Goal: Transaction & Acquisition: Purchase product/service

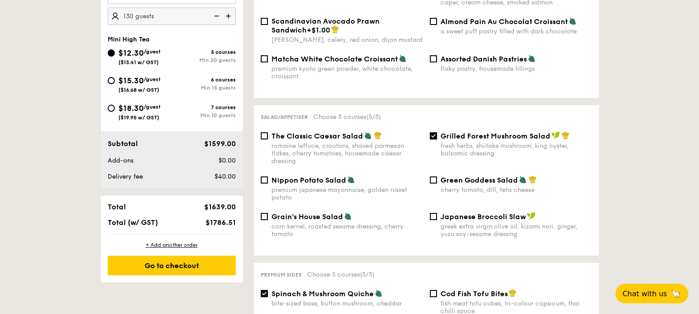
scroll to position [167, 0]
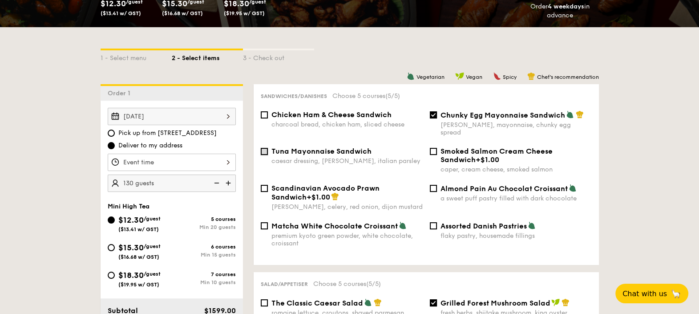
click at [265, 148] on input "Tuna Mayonnaise Sandwich caesar dressing, [GEOGRAPHIC_DATA], italian parsley" at bounding box center [264, 151] width 7 height 7
checkbox input "true"
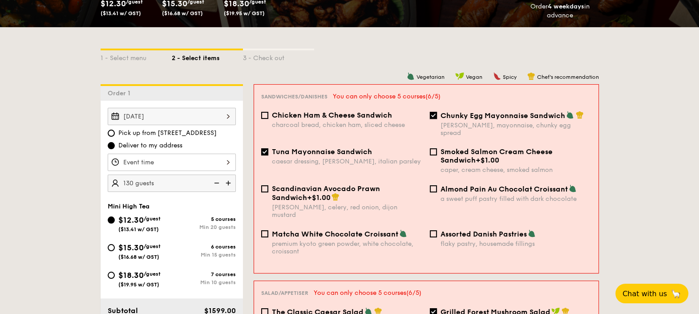
click at [431, 113] on input "Chunky Egg Mayonnaise Sandwich dijon mustard, mayonnaise, chunky egg spread" at bounding box center [433, 115] width 7 height 7
checkbox input "false"
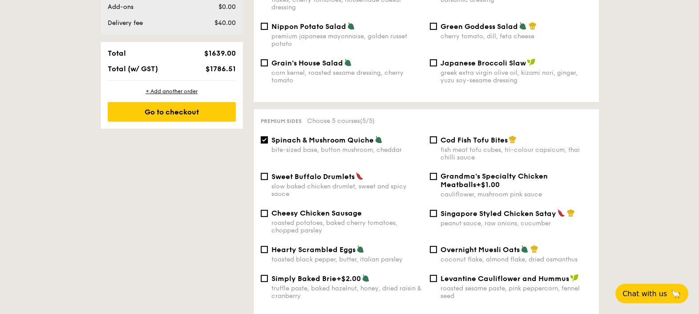
scroll to position [501, 0]
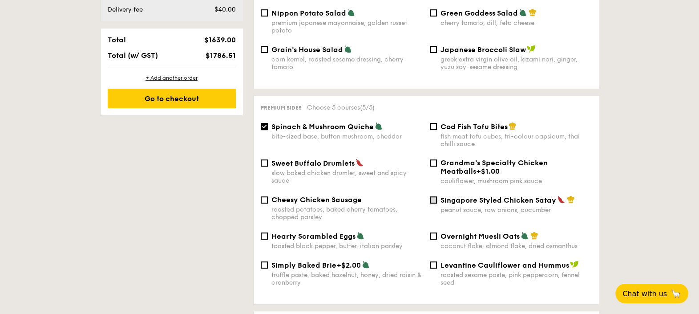
click at [431, 196] on input "Singapore Styled Chicken Satay peanut sauce, raw onions, cucumber" at bounding box center [433, 199] width 7 height 7
checkbox input "true"
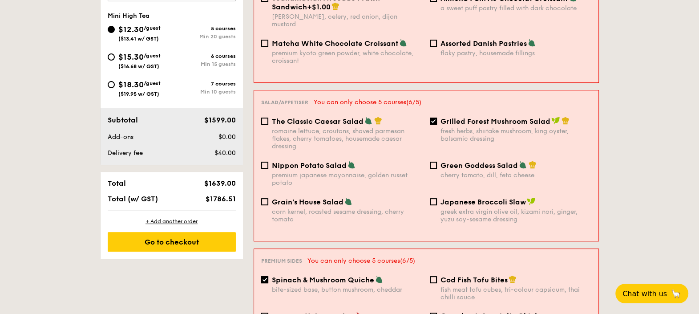
scroll to position [334, 0]
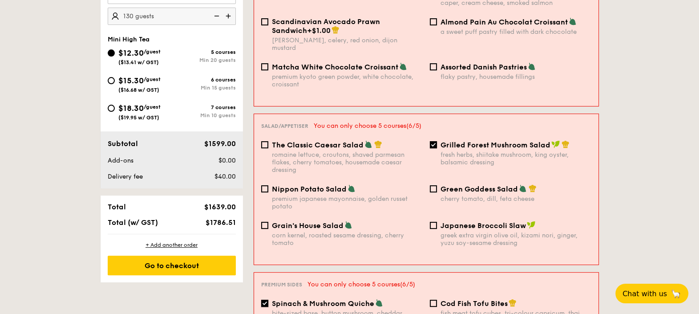
click at [263, 299] on input "Spinach & Mushroom Quiche bite-sized base, button mushroom, cheddar" at bounding box center [264, 302] width 7 height 7
checkbox input "false"
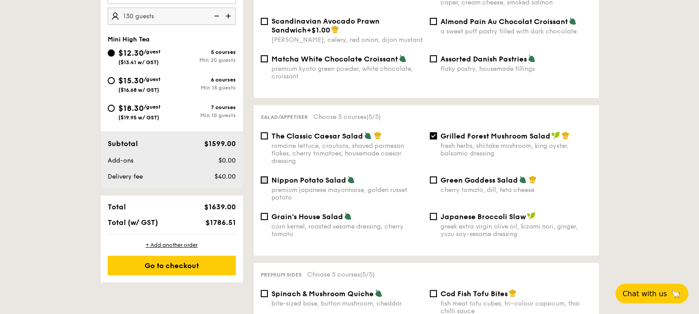
click at [265, 176] on input "Nippon Potato Salad premium japanese mayonnaise, golden russet potato" at bounding box center [264, 179] width 7 height 7
checkbox input "true"
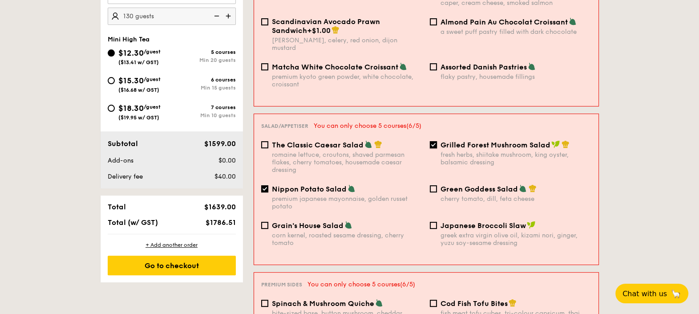
click at [436, 141] on input "Grilled Forest Mushroom Salad fresh herbs, shiitake mushroom, king oyster, bals…" at bounding box center [433, 144] width 7 height 7
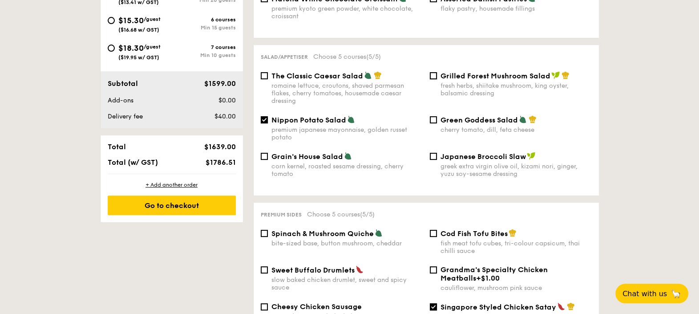
scroll to position [389, 0]
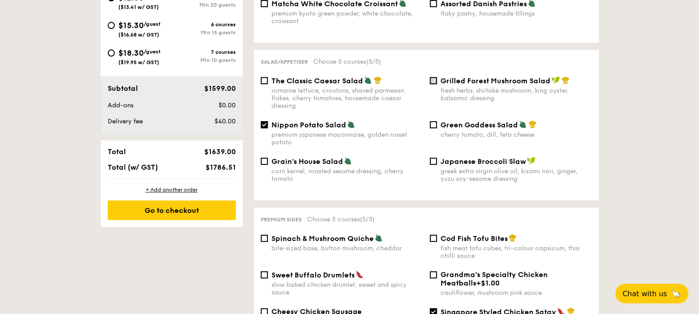
click at [433, 77] on input "Grilled Forest Mushroom Salad fresh herbs, shiitake mushroom, king oyster, bals…" at bounding box center [433, 80] width 7 height 7
checkbox input "true"
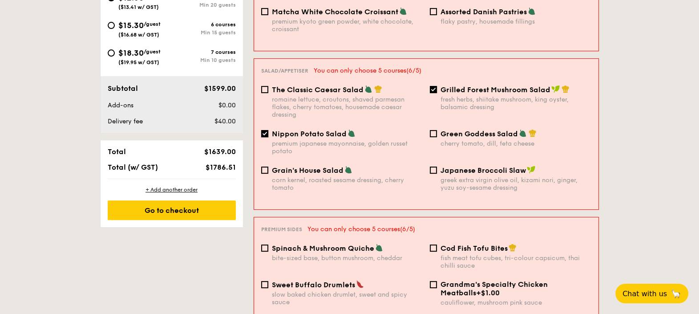
click at [264, 130] on input "Nippon Potato Salad premium japanese mayonnaise, golden russet potato" at bounding box center [264, 133] width 7 height 7
checkbox input "false"
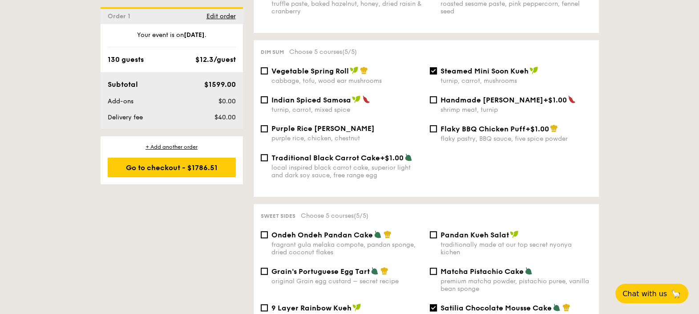
scroll to position [778, 0]
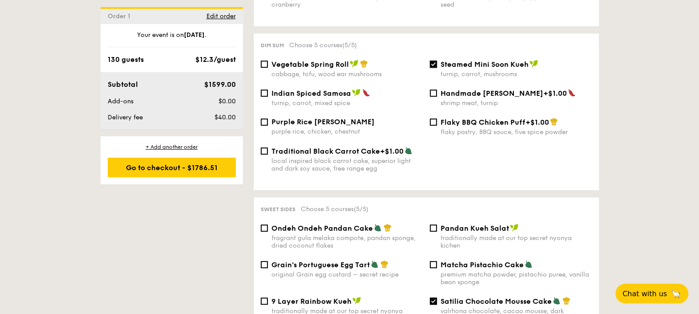
click at [432, 61] on input "Steamed Mini Soon Kueh turnip, carrot, mushrooms" at bounding box center [433, 64] width 7 height 7
checkbox input "false"
click at [263, 89] on input "Indian Spiced Samosa turnip, carrot, mixed spice" at bounding box center [264, 92] width 7 height 7
checkbox input "true"
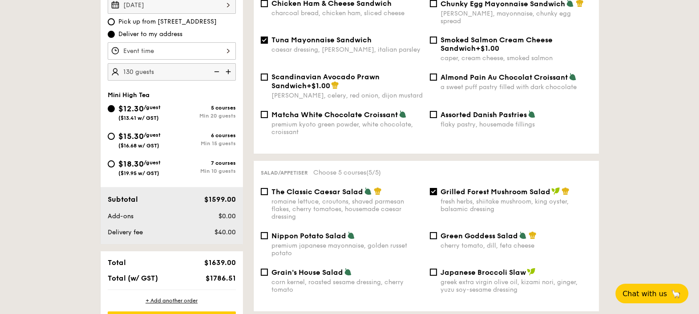
scroll to position [222, 0]
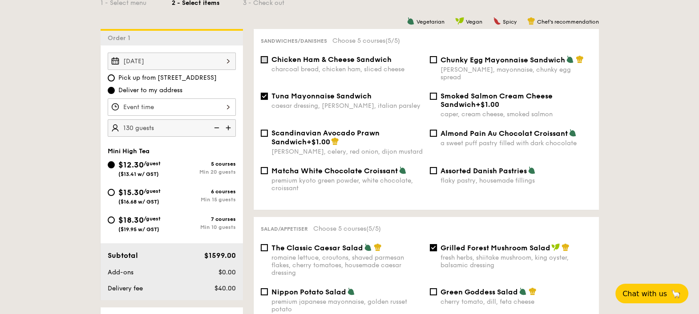
click at [263, 57] on input "Chicken Ham & Cheese Sandwich charcoal bread, chicken ham, sliced cheese" at bounding box center [264, 59] width 7 height 7
checkbox input "true"
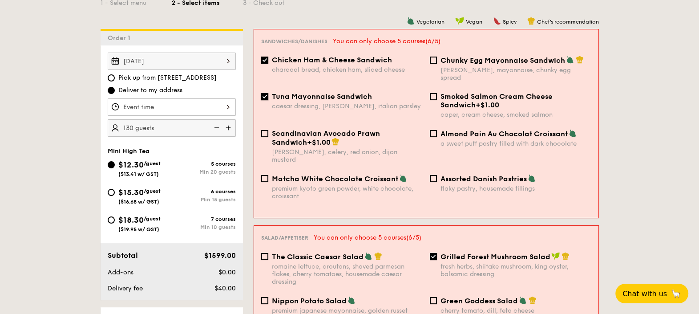
click at [265, 93] on input "Tuna Mayonnaise Sandwich caesar dressing, [GEOGRAPHIC_DATA], italian parsley" at bounding box center [264, 96] width 7 height 7
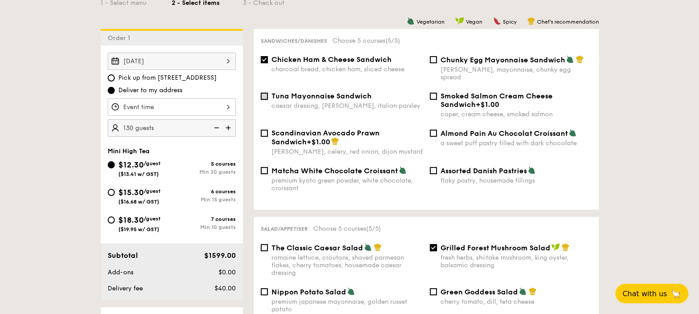
click at [263, 93] on input "Tuna Mayonnaise Sandwich caesar dressing, [GEOGRAPHIC_DATA], italian parsley" at bounding box center [264, 96] width 7 height 7
checkbox input "true"
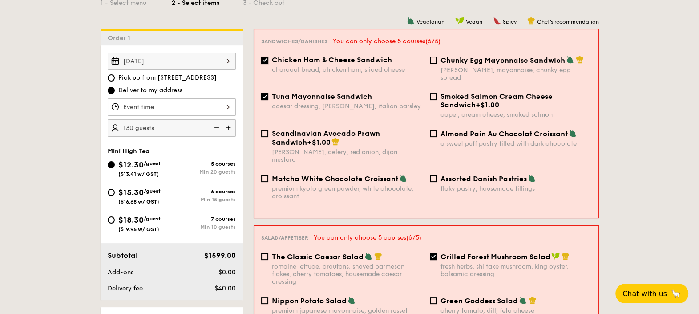
click at [265, 60] on input "Chicken Ham & Cheese Sandwich charcoal bread, chicken ham, sliced cheese" at bounding box center [264, 60] width 7 height 7
checkbox input "false"
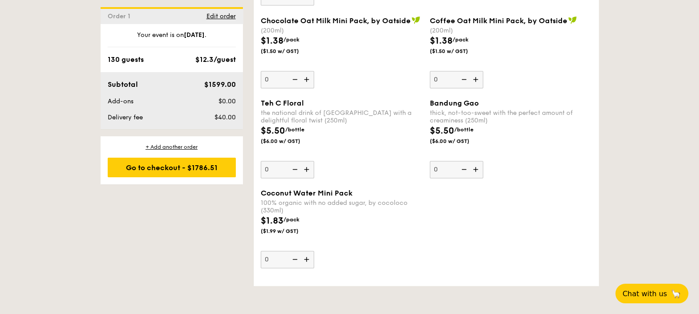
scroll to position [1724, 0]
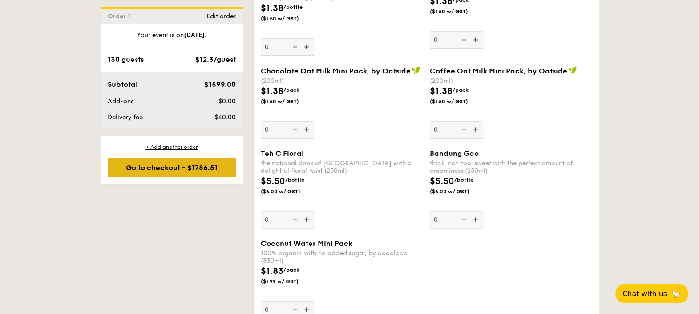
click at [150, 165] on div "Go to checkout - $1786.51" at bounding box center [172, 168] width 128 height 20
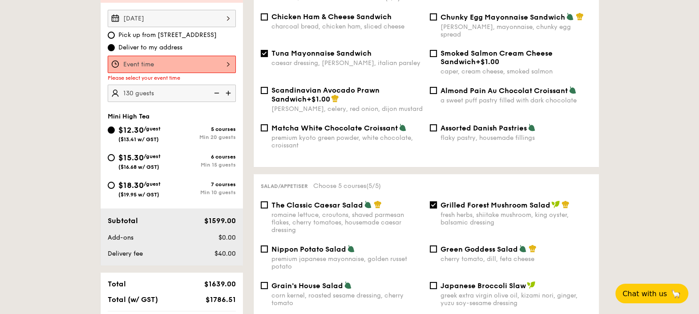
scroll to position [238, 0]
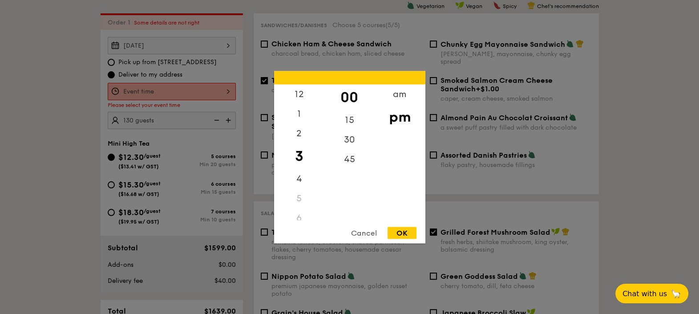
click at [153, 91] on div "12 1 2 3 4 5 6 7 8 9 10 11 00 15 30 45 am pm Cancel OK" at bounding box center [172, 91] width 128 height 17
click at [291, 176] on div "4" at bounding box center [299, 182] width 50 height 26
click at [341, 140] on div "30" at bounding box center [349, 142] width 50 height 26
click at [389, 229] on div "OK" at bounding box center [402, 232] width 29 height 12
type input "4:30PM"
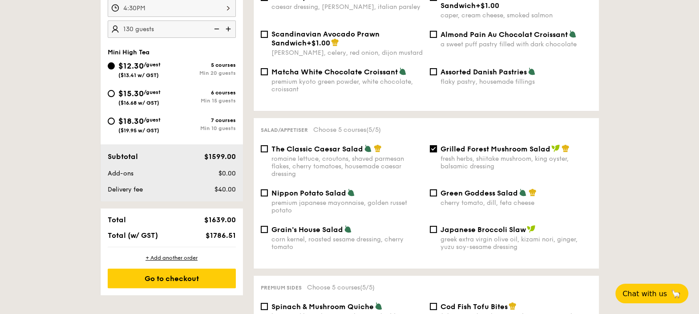
scroll to position [389, 0]
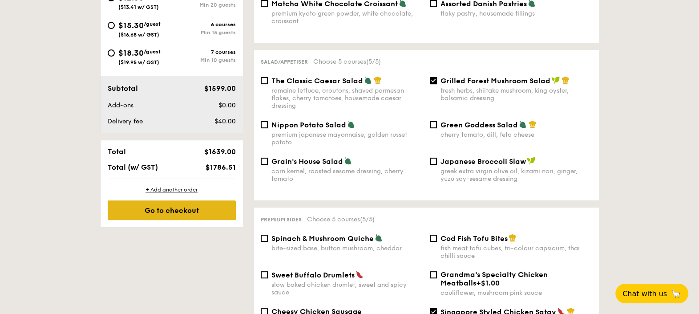
click at [182, 214] on div "Go to checkout" at bounding box center [172, 210] width 128 height 20
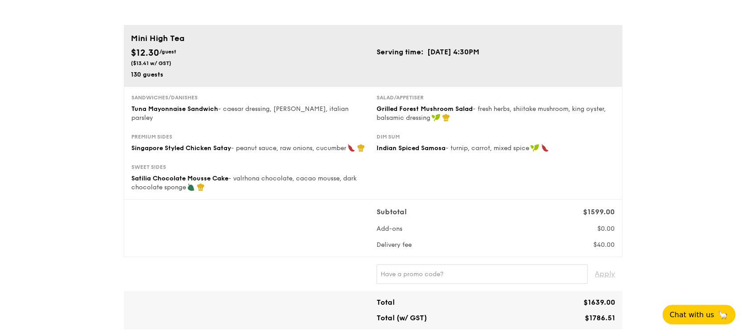
scroll to position [57, 0]
